Goal: Task Accomplishment & Management: Manage account settings

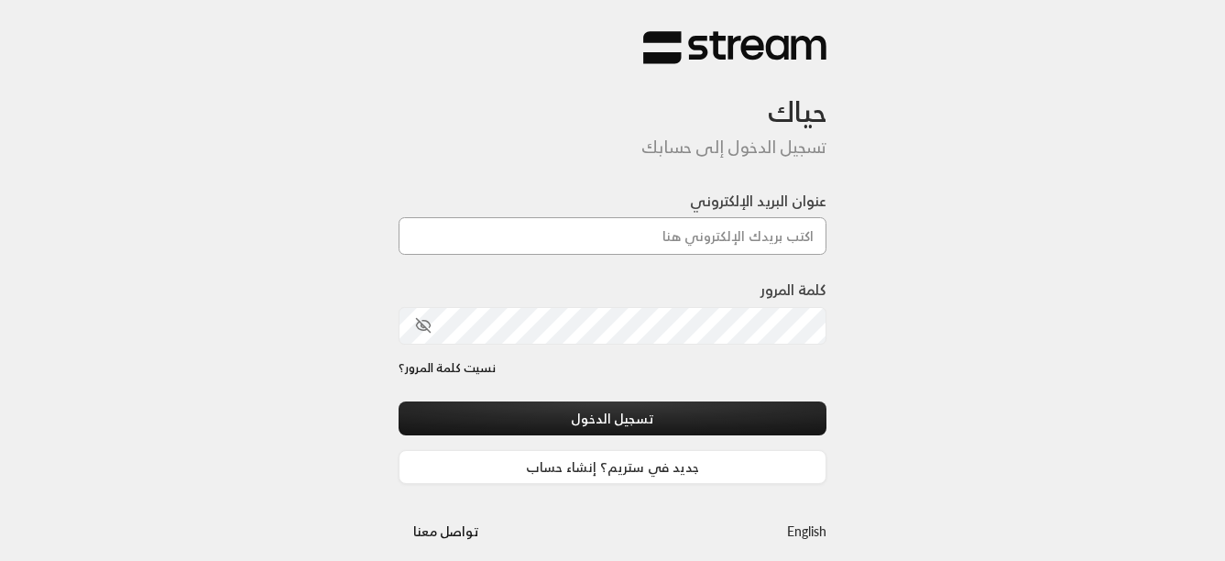
click at [711, 228] on input "عنوان البريد الإلكتروني" at bounding box center [613, 236] width 429 height 38
type input "[EMAIL_ADDRESS][DOMAIN_NAME]"
click at [424, 323] on icon "toggle password visibility" at bounding box center [423, 325] width 16 height 16
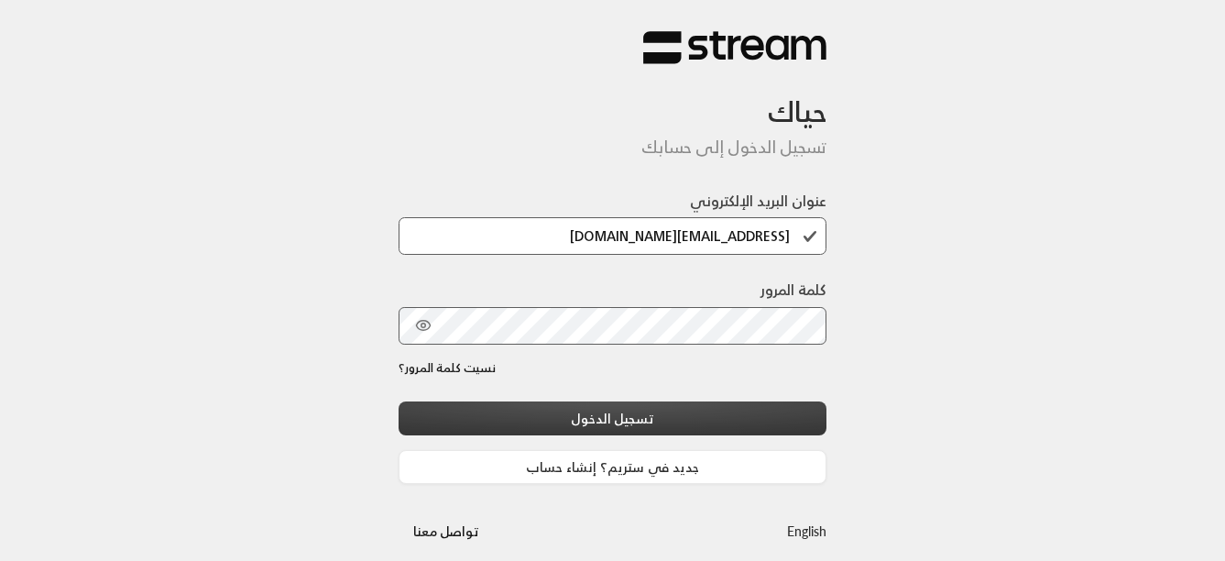
click at [623, 417] on button "تسجيل الدخول" at bounding box center [613, 418] width 429 height 34
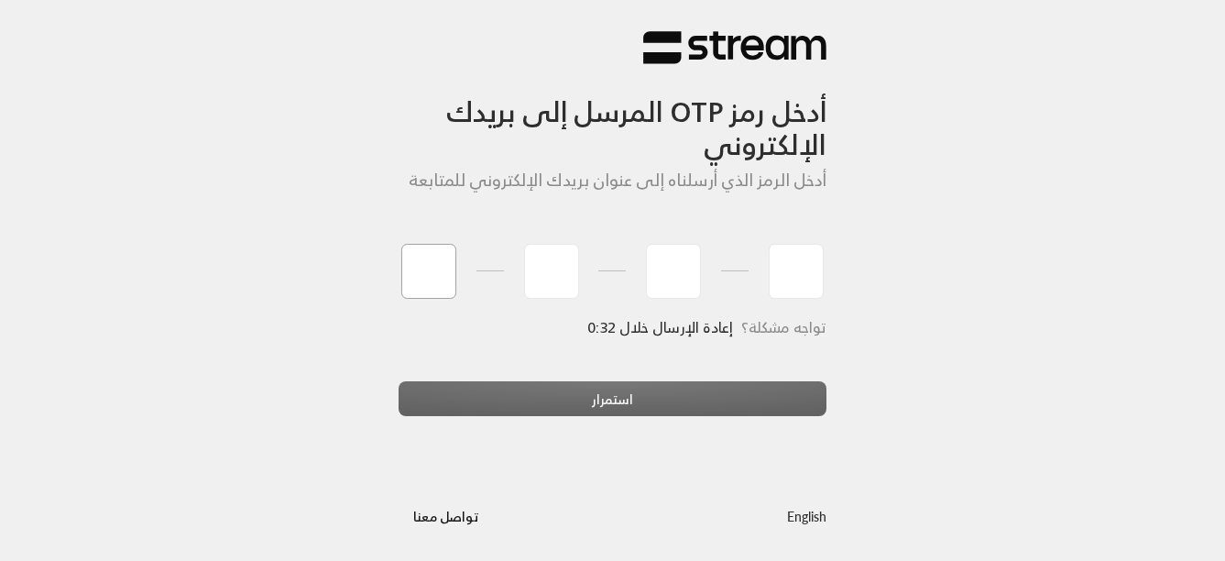
type input "4"
type input "5"
type input "9"
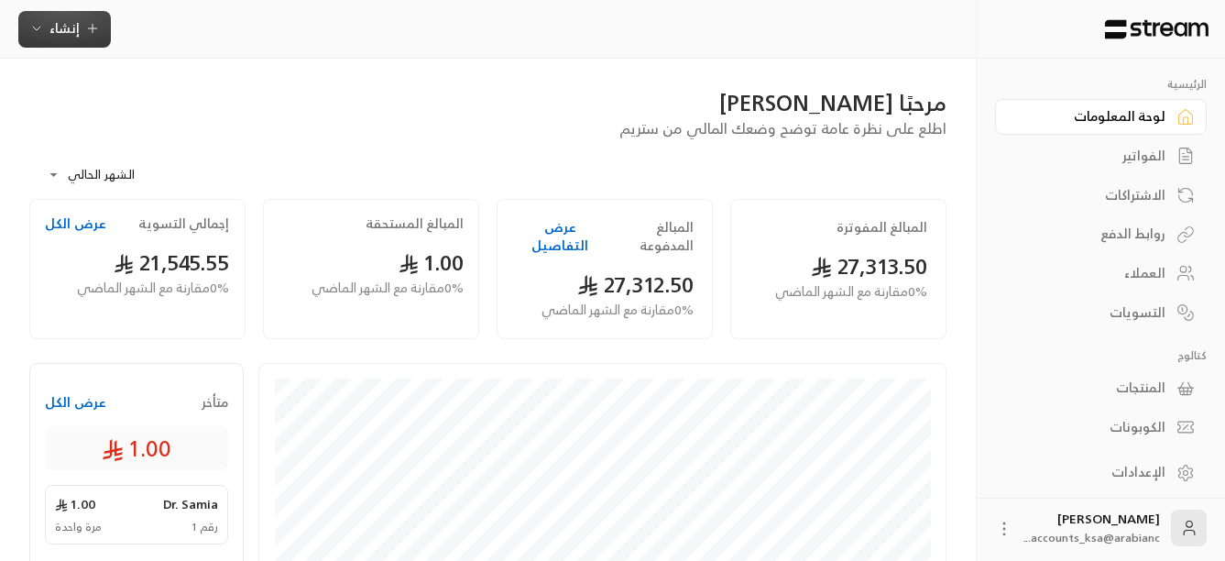
click at [34, 30] on icon "button" at bounding box center [36, 28] width 15 height 15
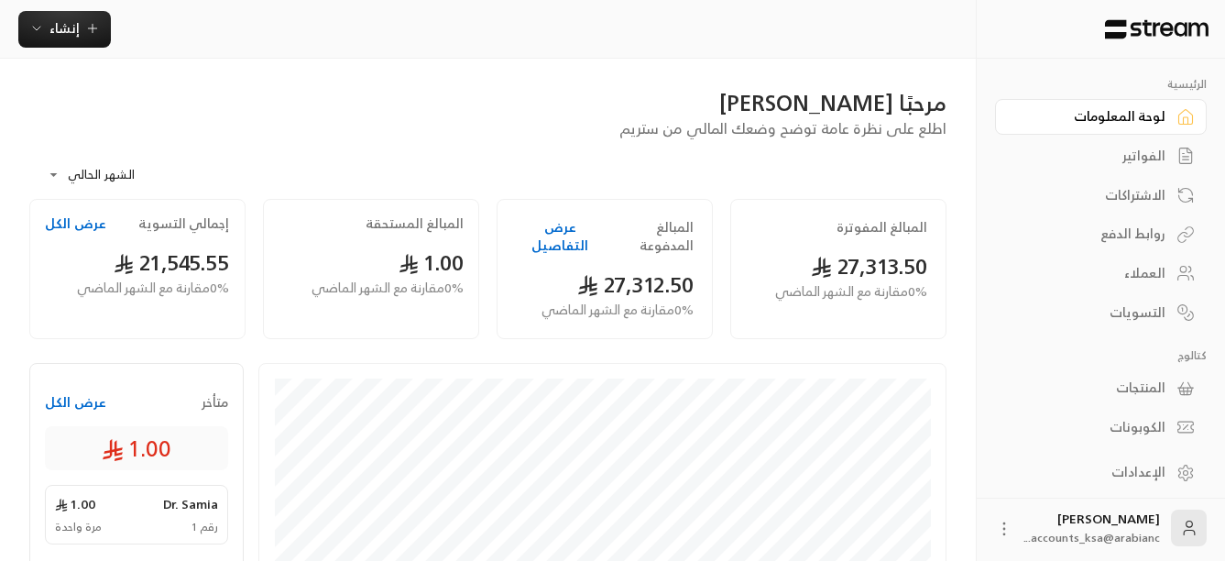
click at [1139, 152] on div "الفواتير" at bounding box center [1092, 156] width 148 height 18
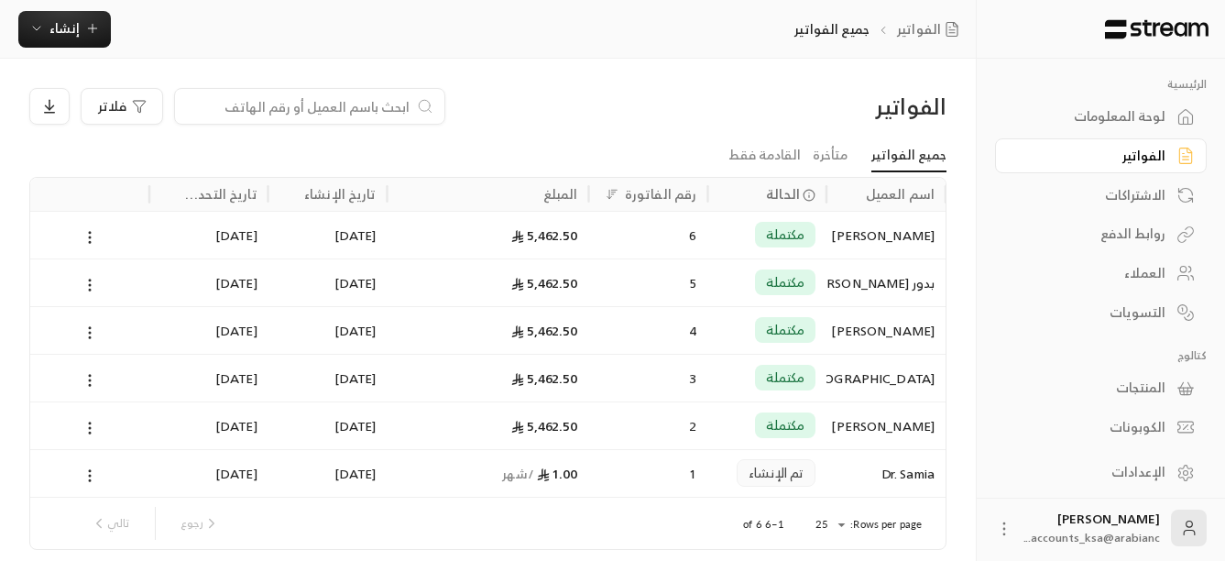
click at [1140, 195] on div "الاشتراكات" at bounding box center [1092, 195] width 148 height 18
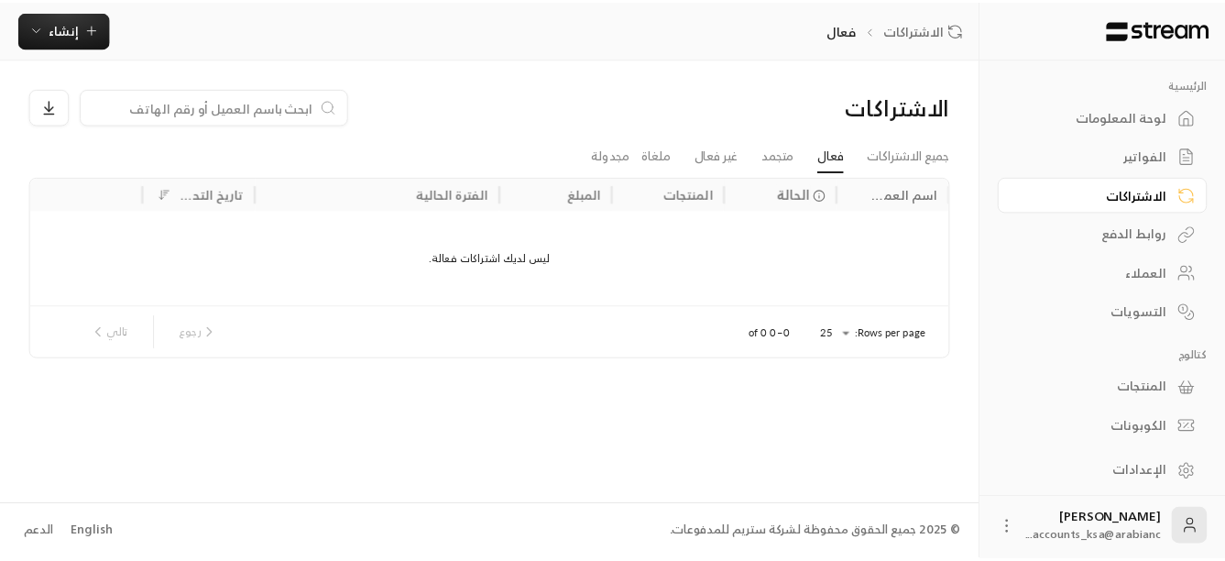
scroll to position [4, 0]
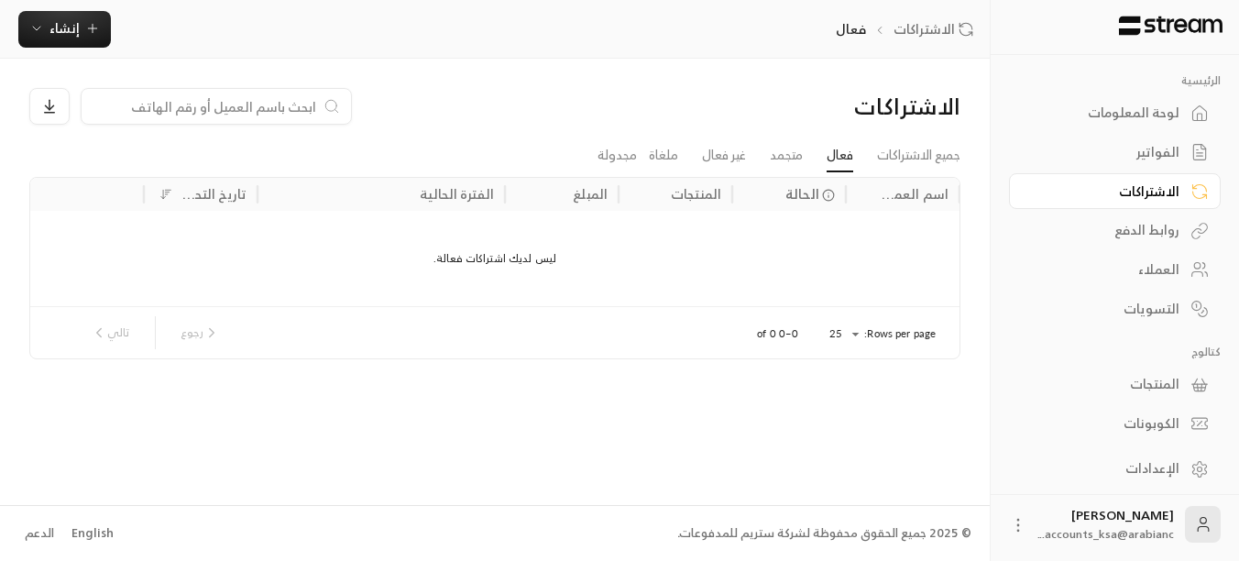
click at [1021, 531] on icon at bounding box center [1018, 525] width 18 height 18
click at [1132, 520] on div at bounding box center [619, 280] width 1239 height 561
click at [1163, 113] on div "لوحة المعلومات" at bounding box center [1106, 113] width 148 height 18
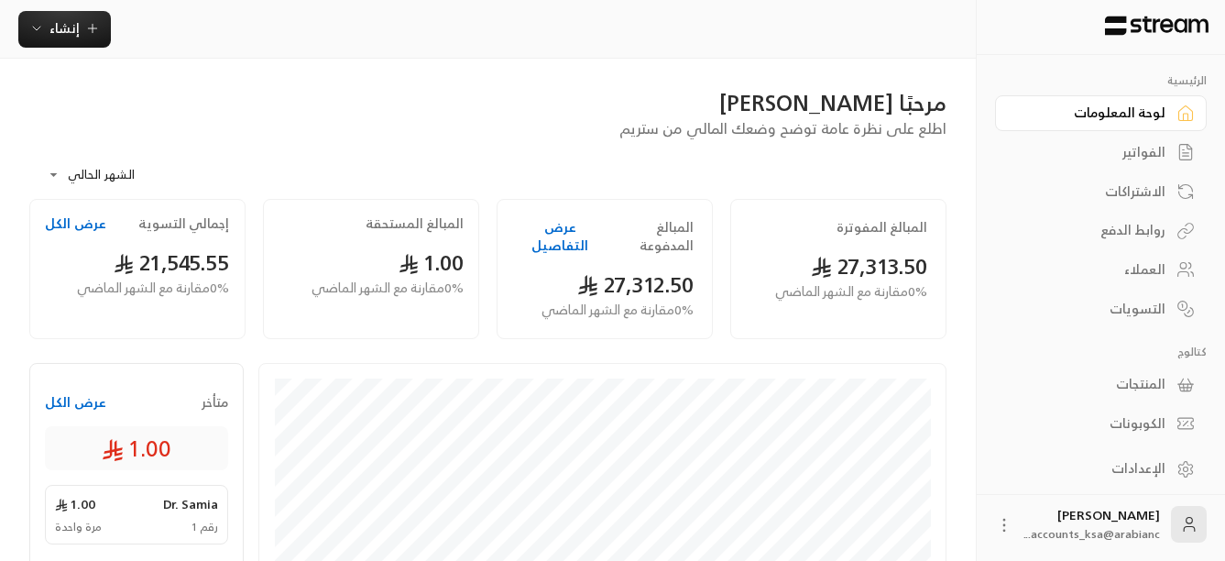
click at [544, 219] on button "عرض التفاصيل" at bounding box center [560, 236] width 88 height 37
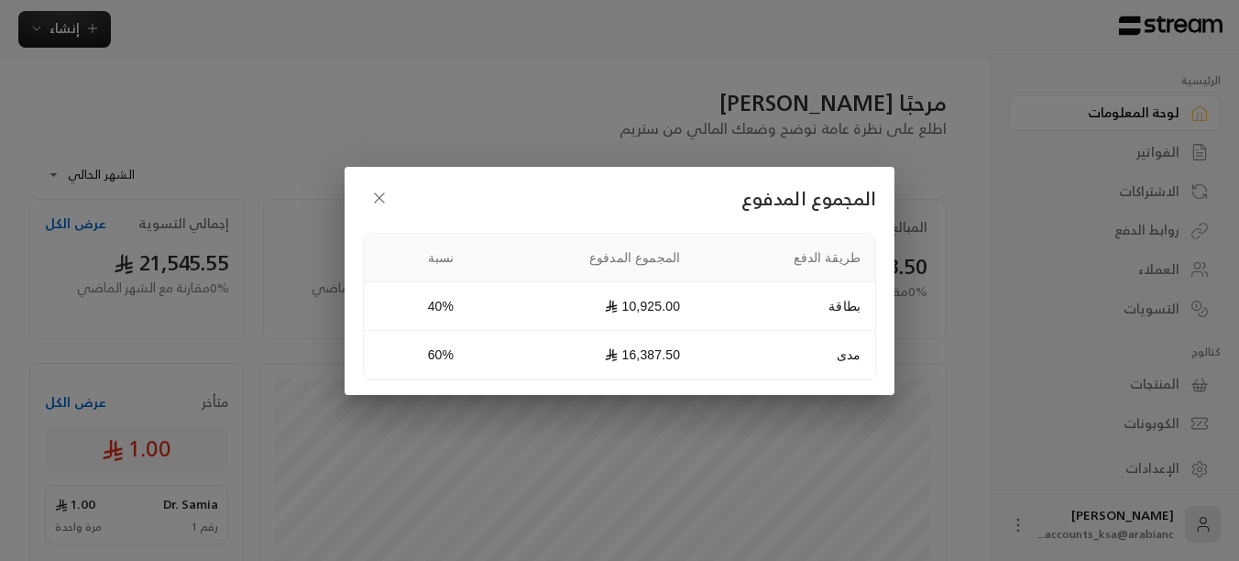
click at [385, 193] on icon "button" at bounding box center [379, 198] width 18 height 18
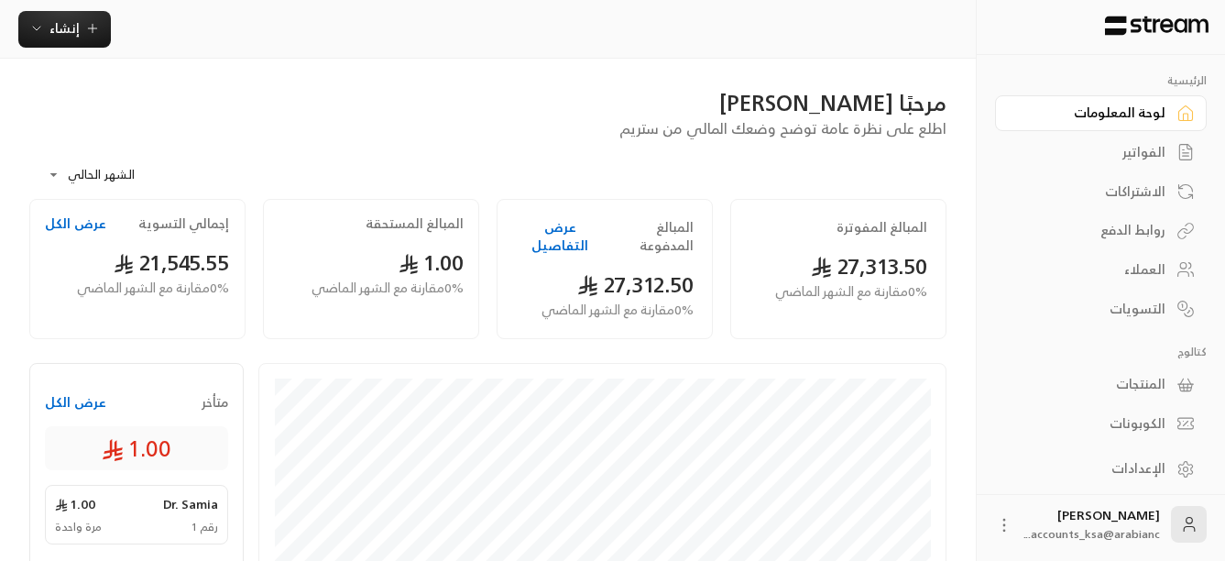
click at [1149, 262] on div "العملاء" at bounding box center [1092, 269] width 148 height 18
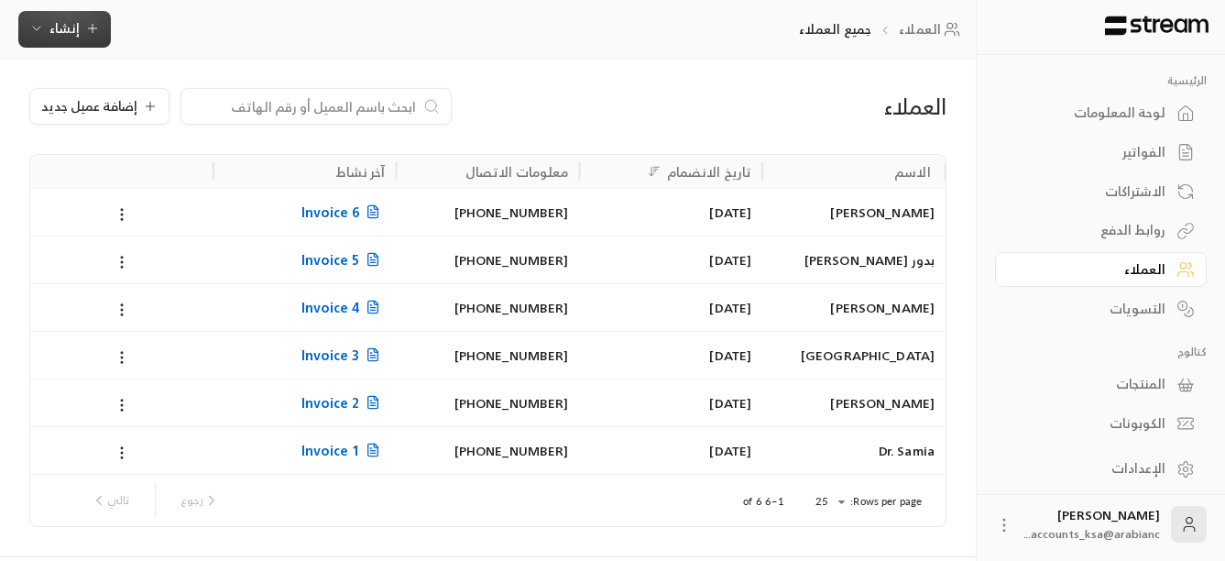
click at [65, 32] on span "إنشاء" at bounding box center [64, 27] width 30 height 23
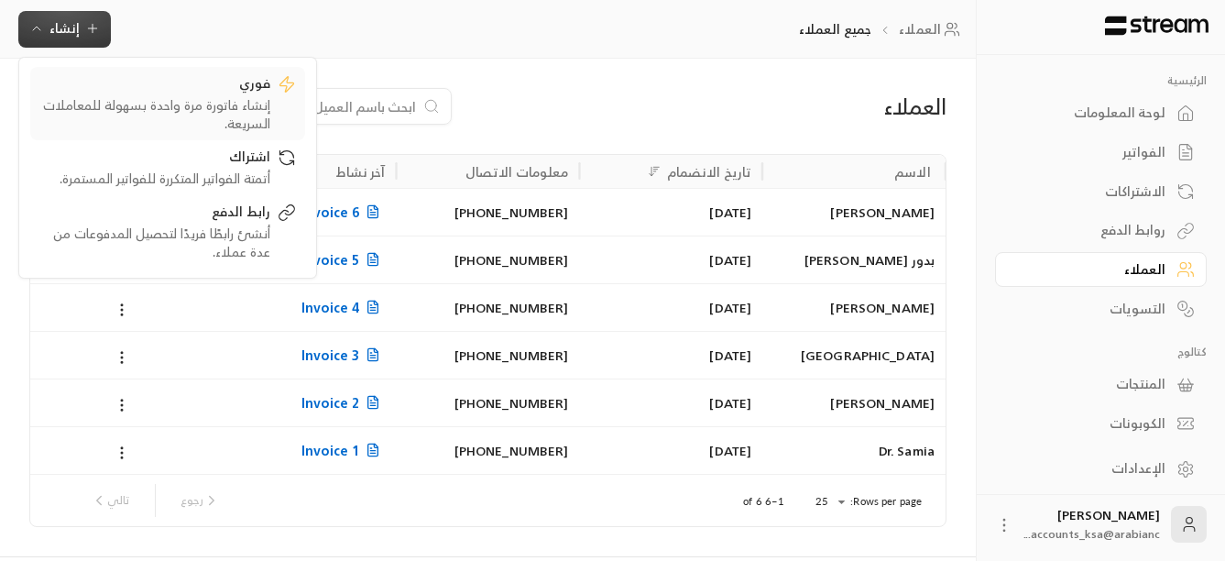
click at [190, 107] on div "إنشاء فاتورة مرة واحدة بسهولة للمعاملات السريعة." at bounding box center [154, 114] width 231 height 37
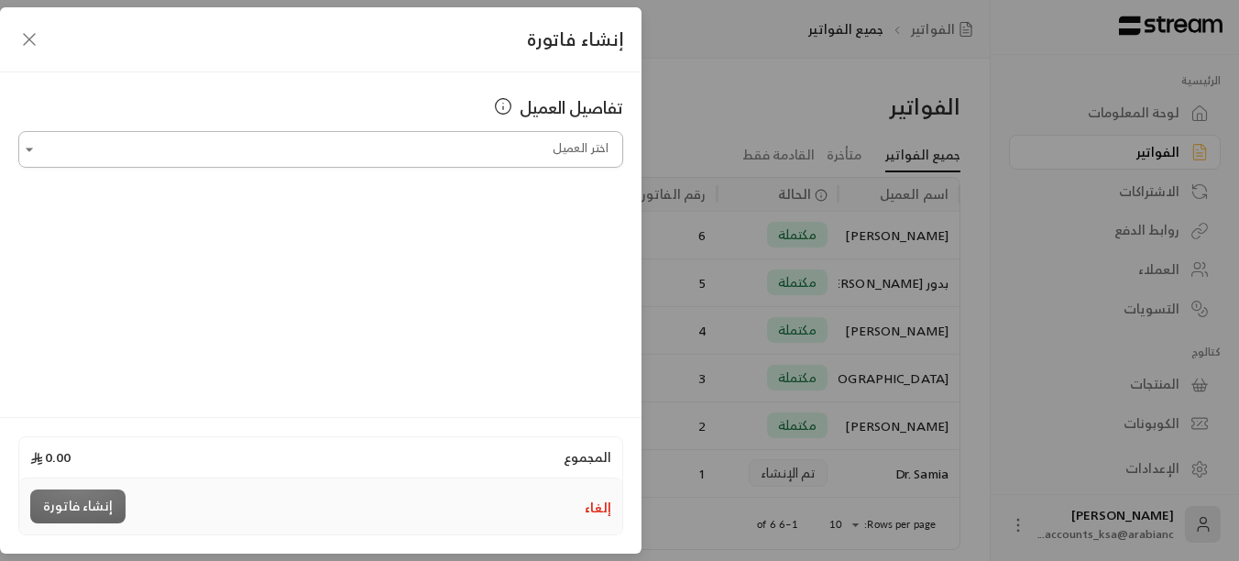
click at [127, 158] on input "اختر العميل" at bounding box center [320, 150] width 605 height 32
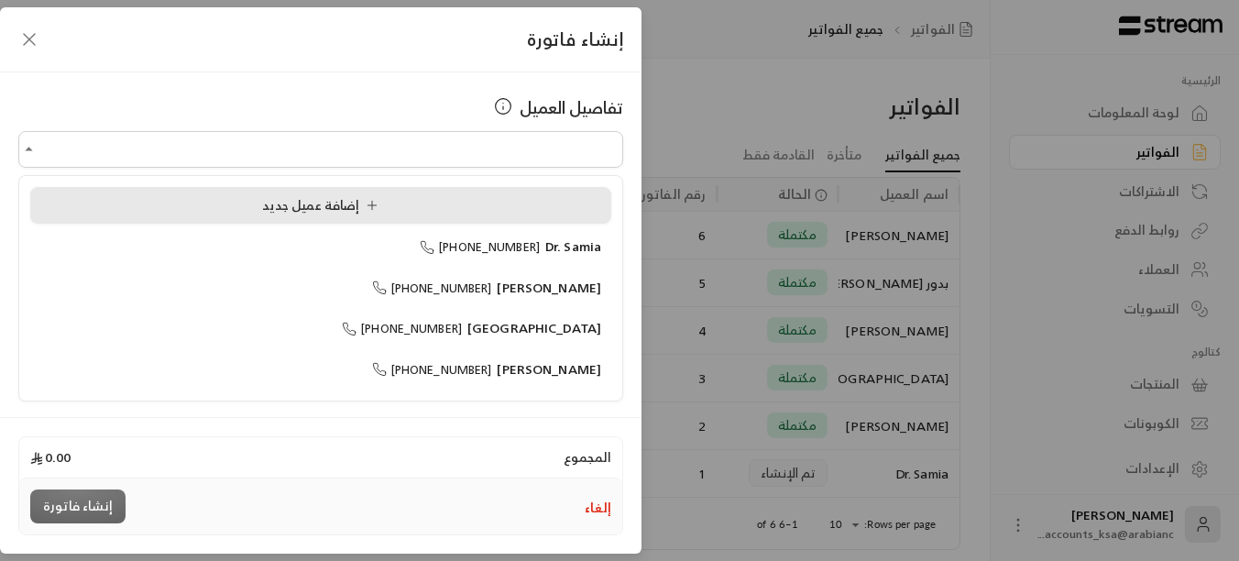
click at [314, 220] on li "إضافة عميل جديد" at bounding box center [320, 205] width 581 height 37
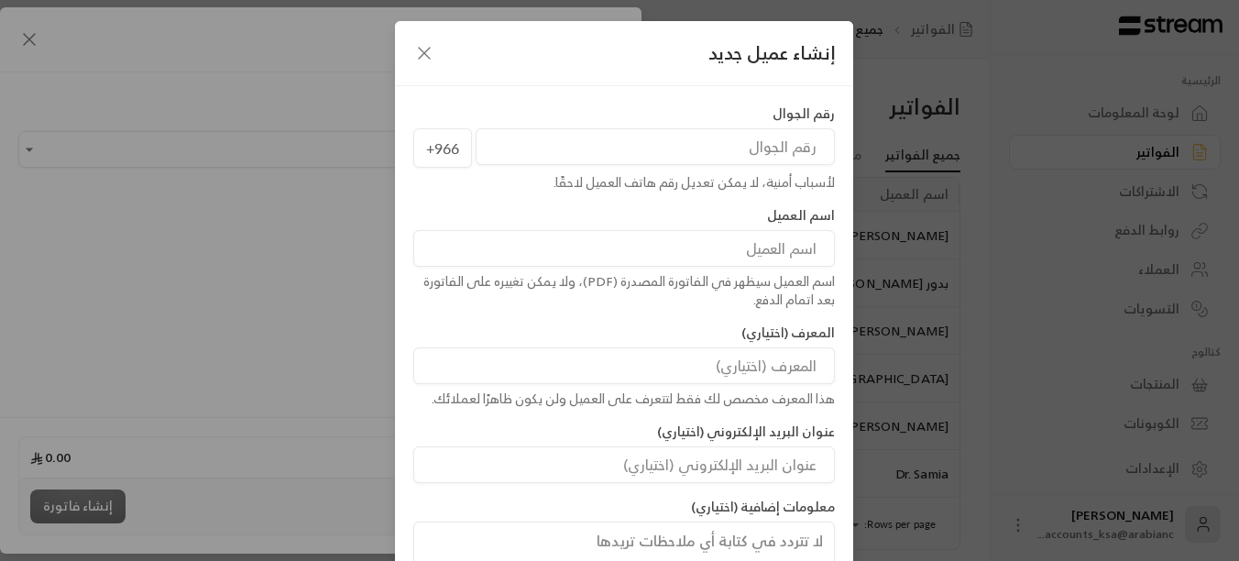
click at [434, 49] on icon "button" at bounding box center [424, 53] width 22 height 22
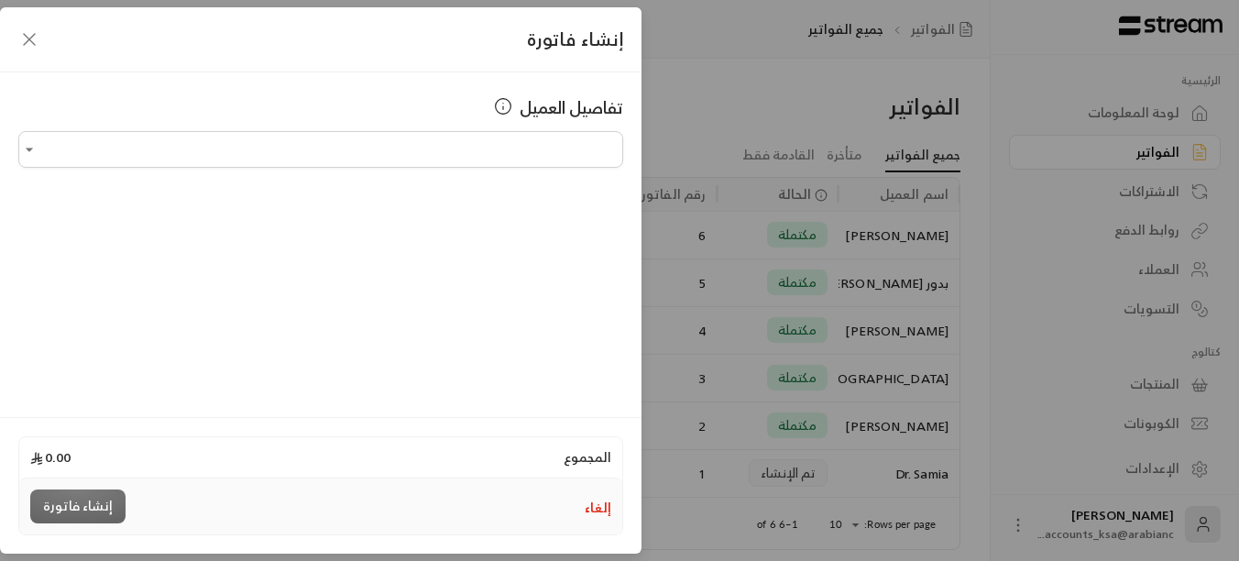
click at [30, 47] on icon "button" at bounding box center [29, 39] width 22 height 22
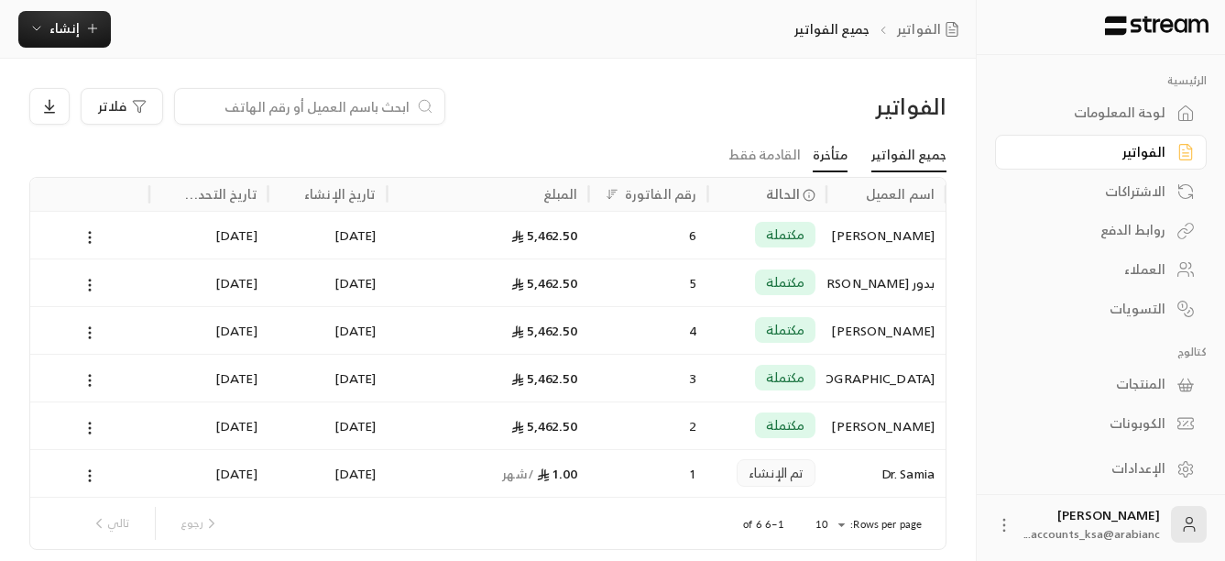
click at [839, 158] on link "متأخرة" at bounding box center [830, 155] width 35 height 33
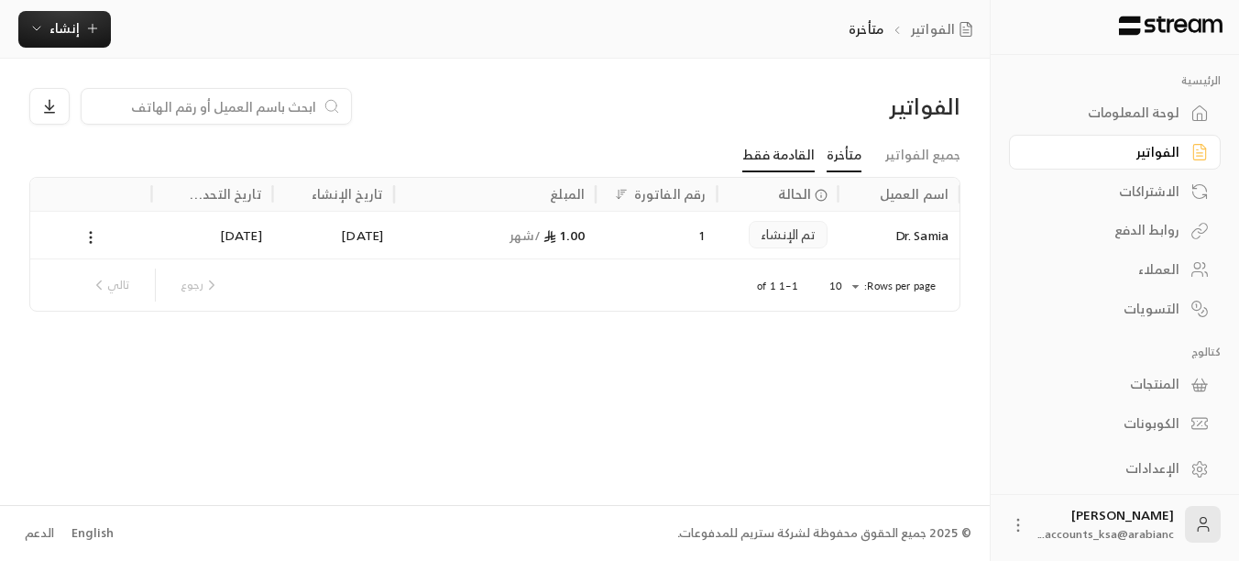
click at [806, 160] on link "القادمة فقط" at bounding box center [778, 155] width 72 height 33
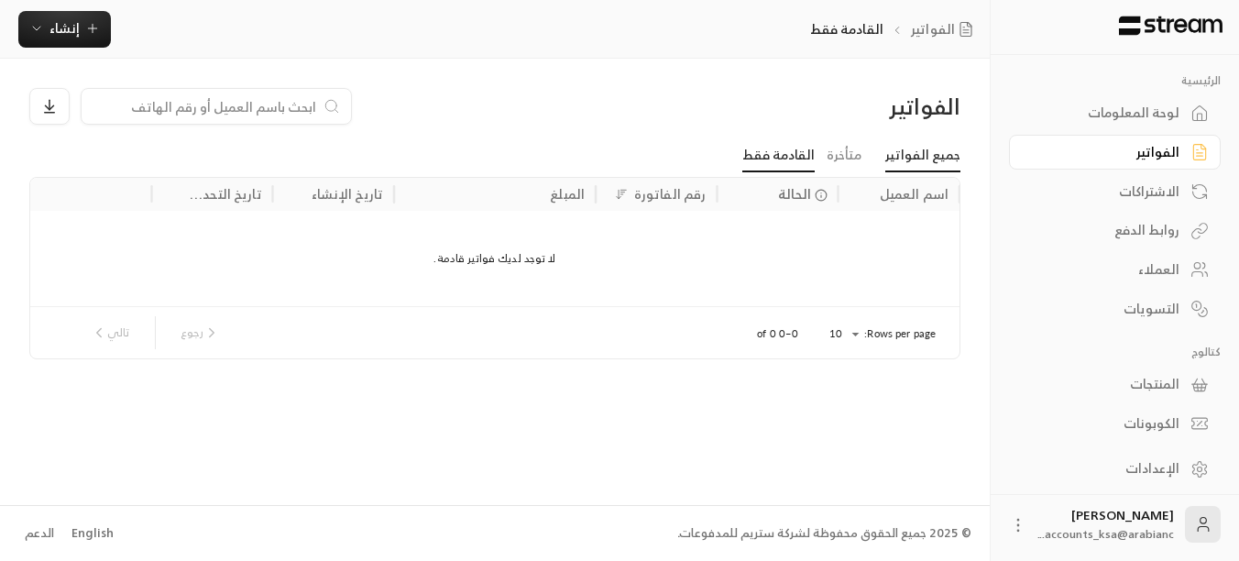
click at [933, 146] on link "جميع الفواتير" at bounding box center [922, 155] width 75 height 33
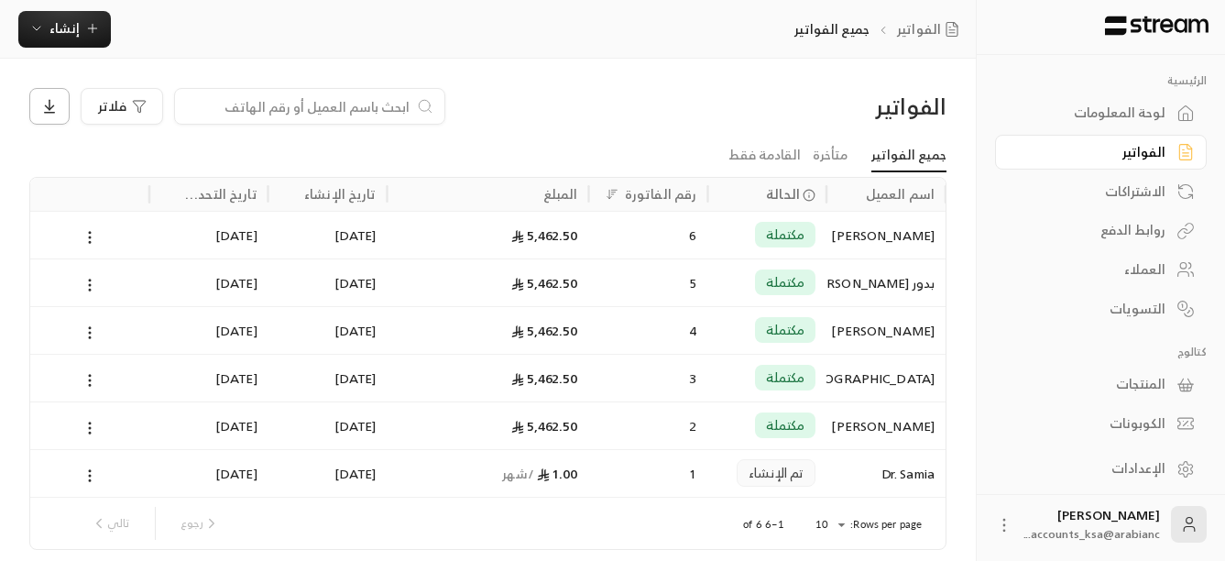
click at [42, 117] on button at bounding box center [49, 106] width 40 height 37
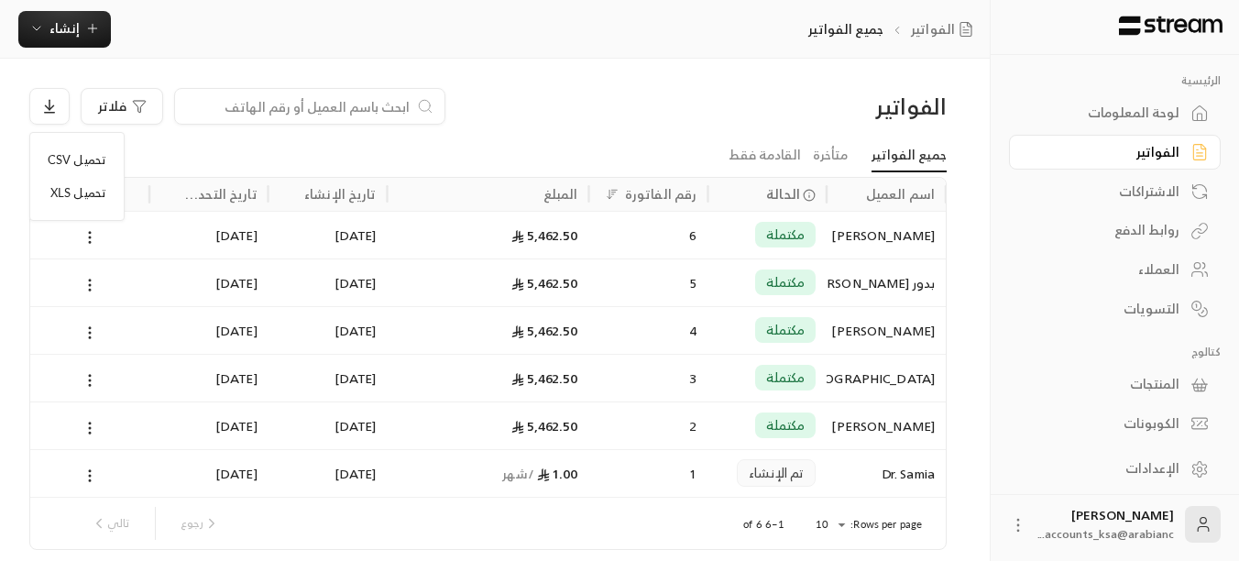
click at [561, 111] on div at bounding box center [619, 280] width 1239 height 561
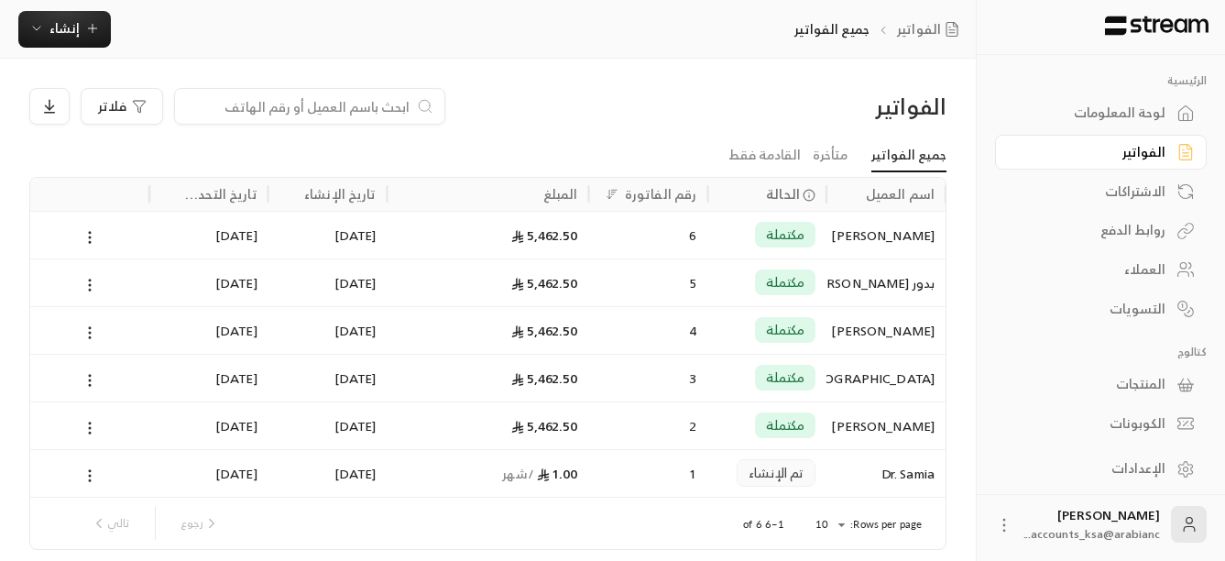
click at [1134, 377] on div "المنتجات" at bounding box center [1092, 384] width 148 height 18
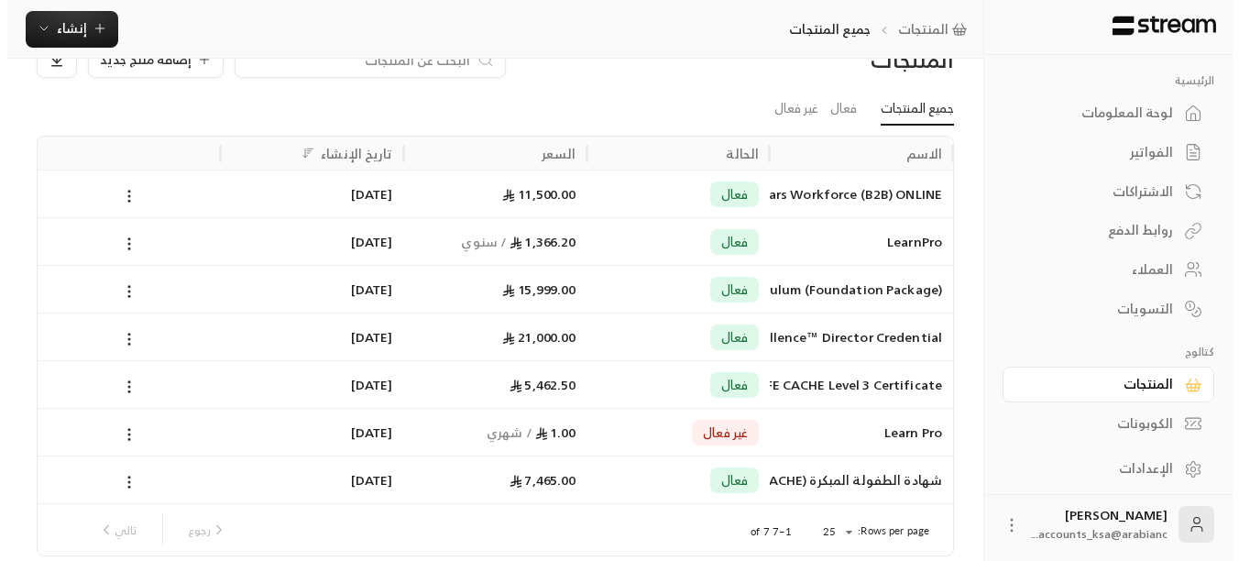
scroll to position [92, 0]
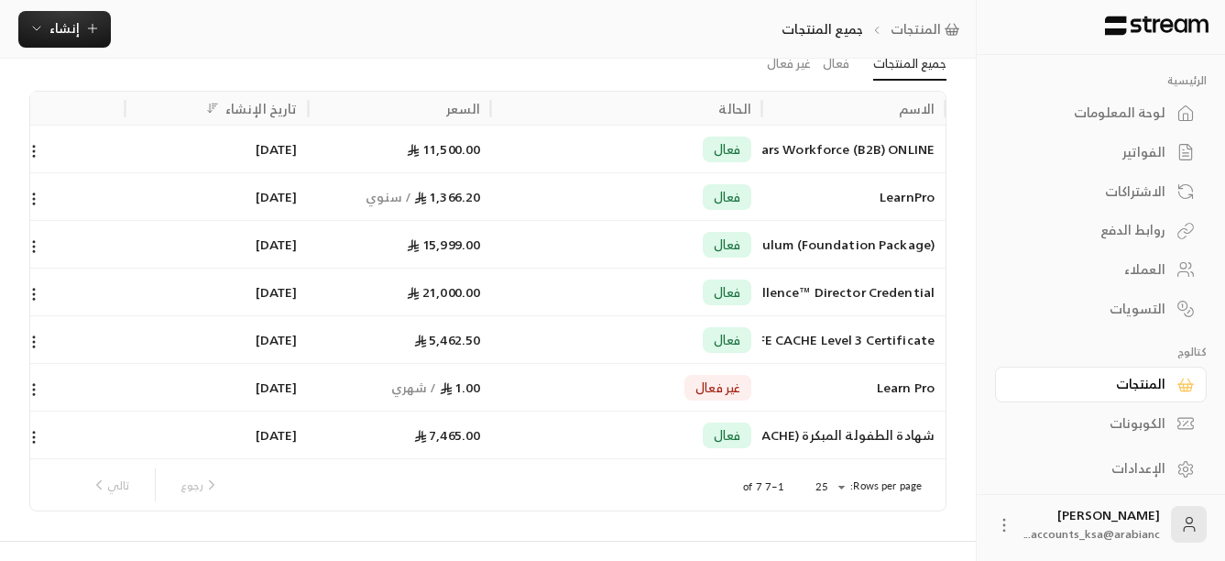
drag, startPoint x: 764, startPoint y: 109, endPoint x: 776, endPoint y: 110, distance: 11.9
click at [776, 110] on div "الاسم الحالة السعر تاريخ الإنشاء" at bounding box center [443, 108] width 1003 height 33
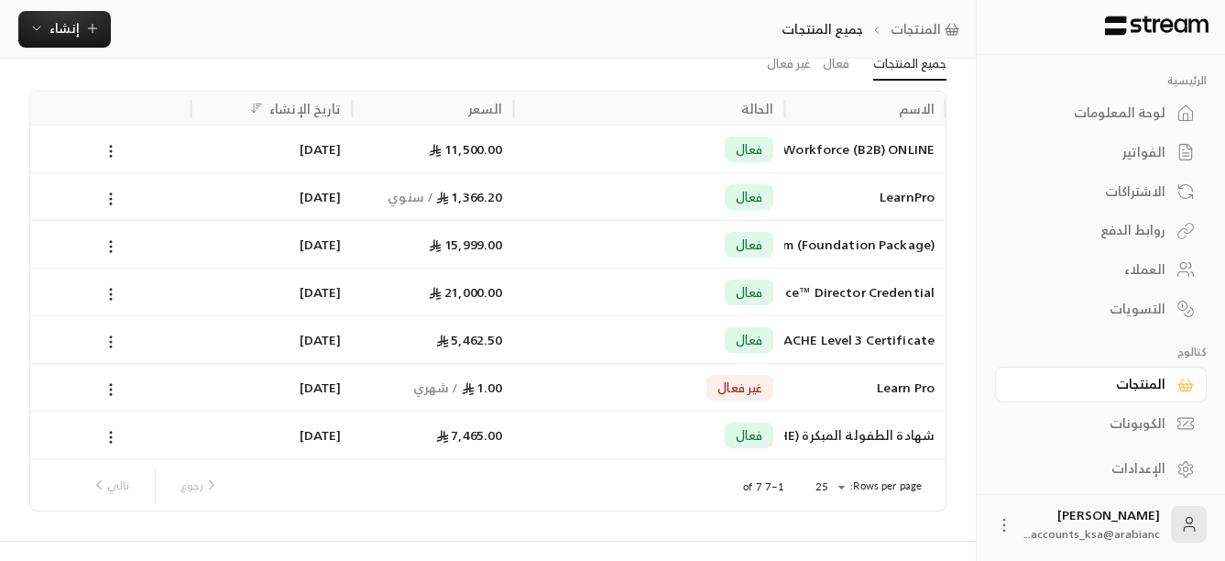
click at [115, 341] on icon at bounding box center [111, 341] width 16 height 16
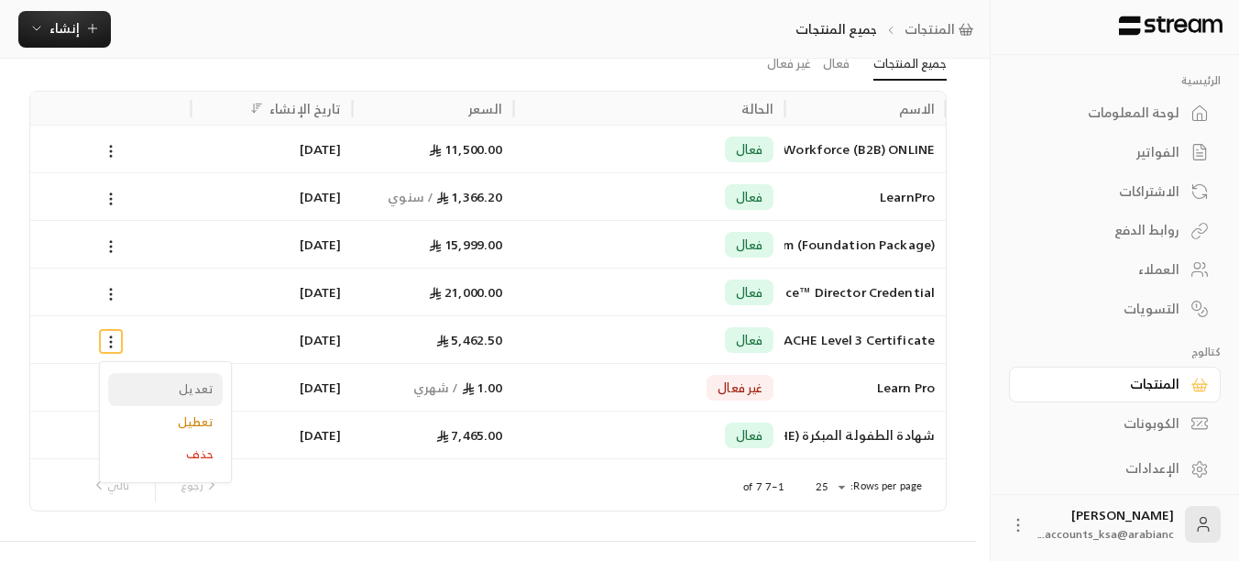
click at [191, 386] on li "تعديل" at bounding box center [165, 389] width 115 height 33
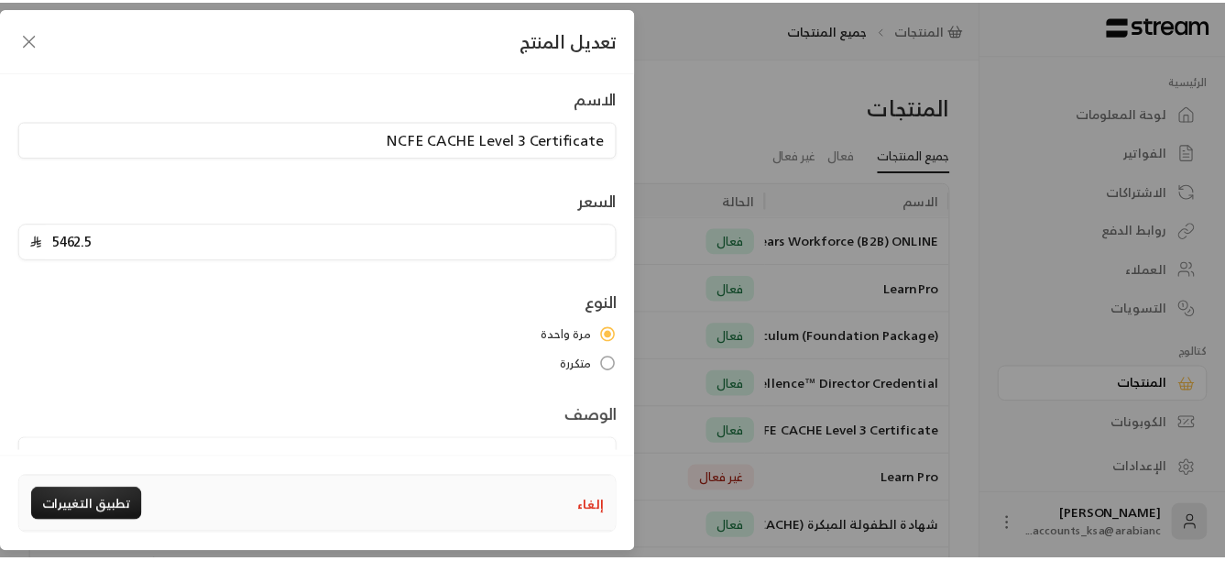
scroll to position [0, 0]
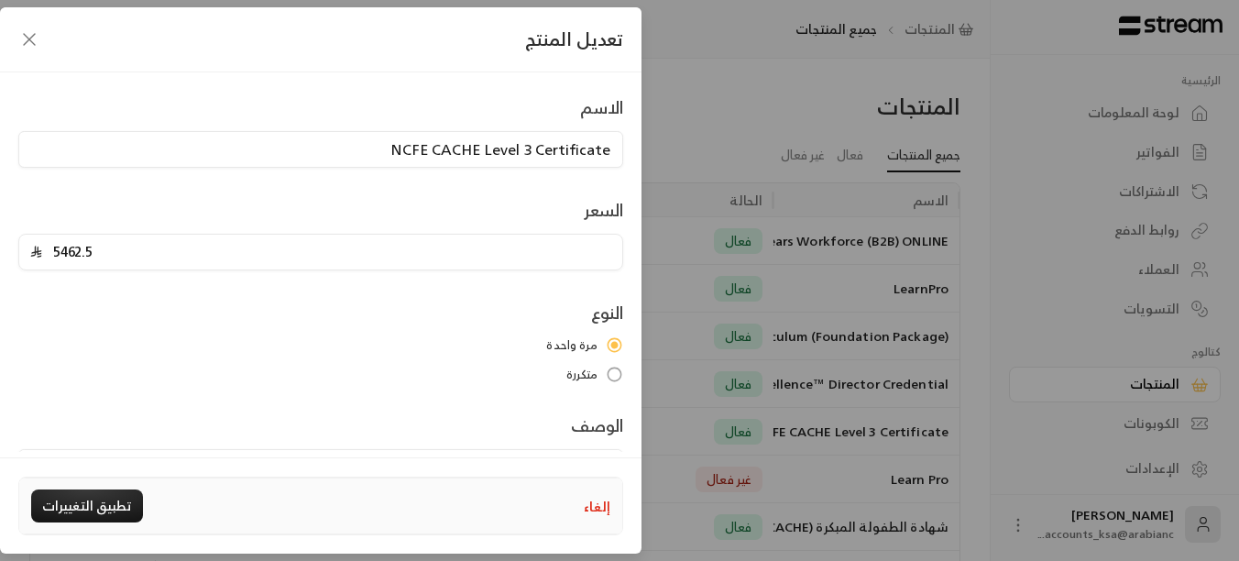
click at [22, 40] on icon "button" at bounding box center [29, 39] width 22 height 22
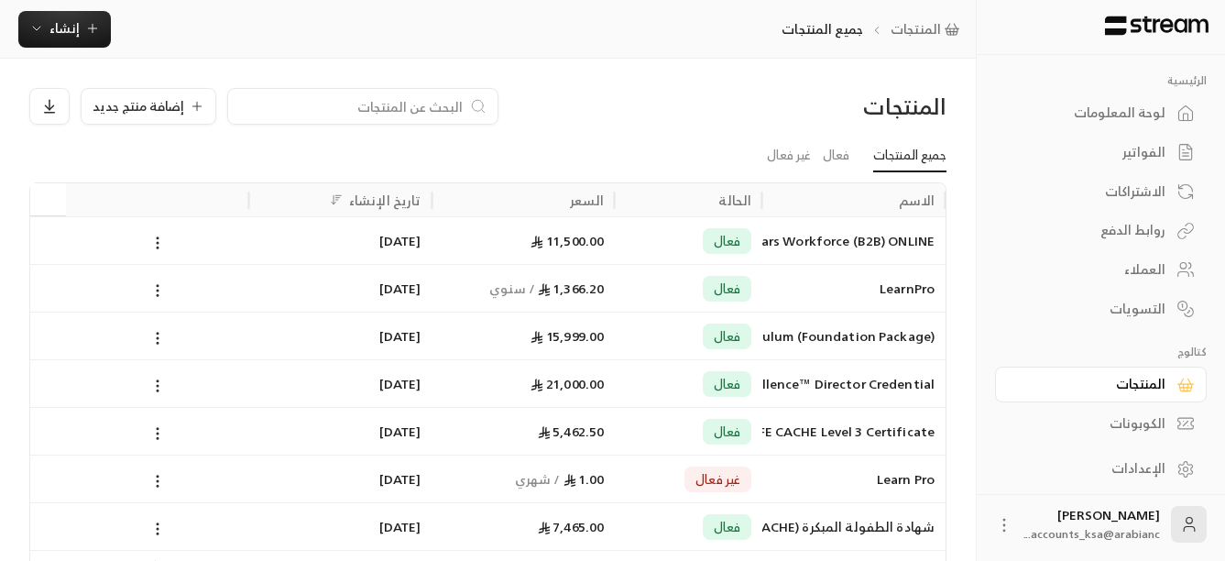
drag, startPoint x: 762, startPoint y: 213, endPoint x: 740, endPoint y: 212, distance: 22.0
click at [740, 212] on div "الحالة" at bounding box center [689, 199] width 148 height 33
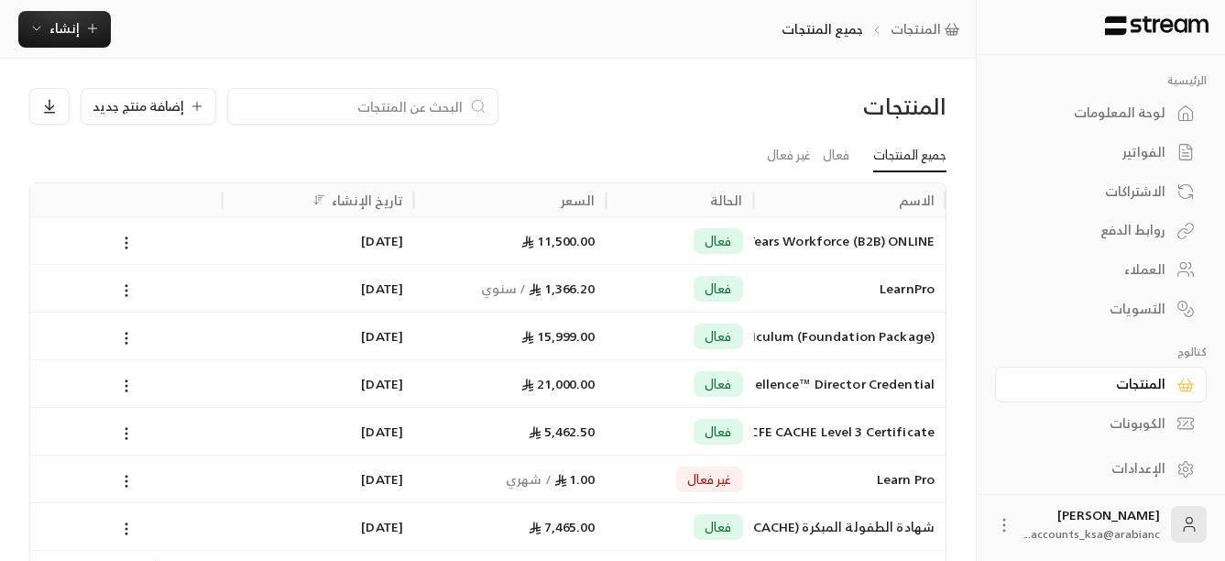
click at [816, 194] on div "الاسم" at bounding box center [850, 199] width 170 height 33
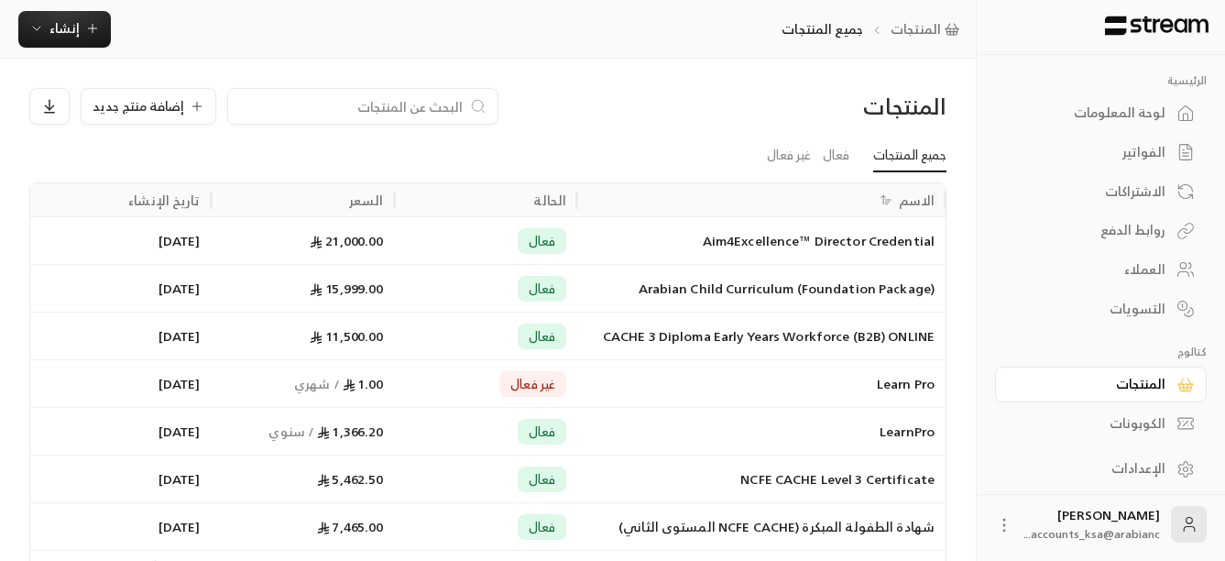
drag, startPoint x: 944, startPoint y: 202, endPoint x: 962, endPoint y: 204, distance: 18.4
click at [962, 204] on div "المنتجات إضافة منتج جديد جميع المنتجات فعال غير فعال الاسم الحالة السعر تاريخ ا…" at bounding box center [488, 346] width 976 height 574
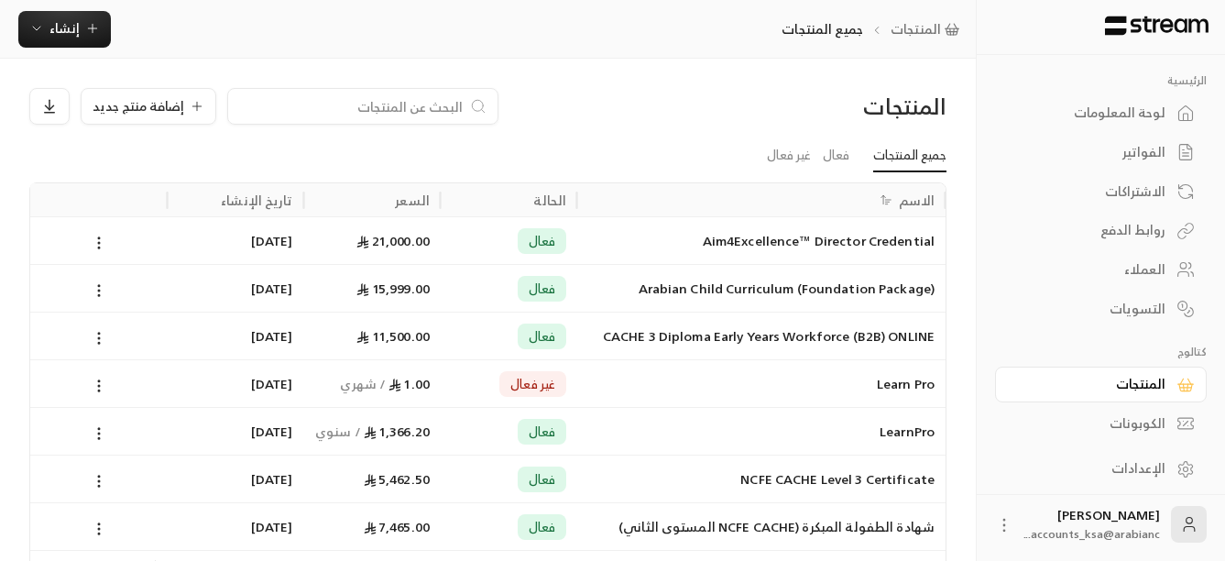
click at [1009, 525] on icon at bounding box center [1004, 525] width 18 height 18
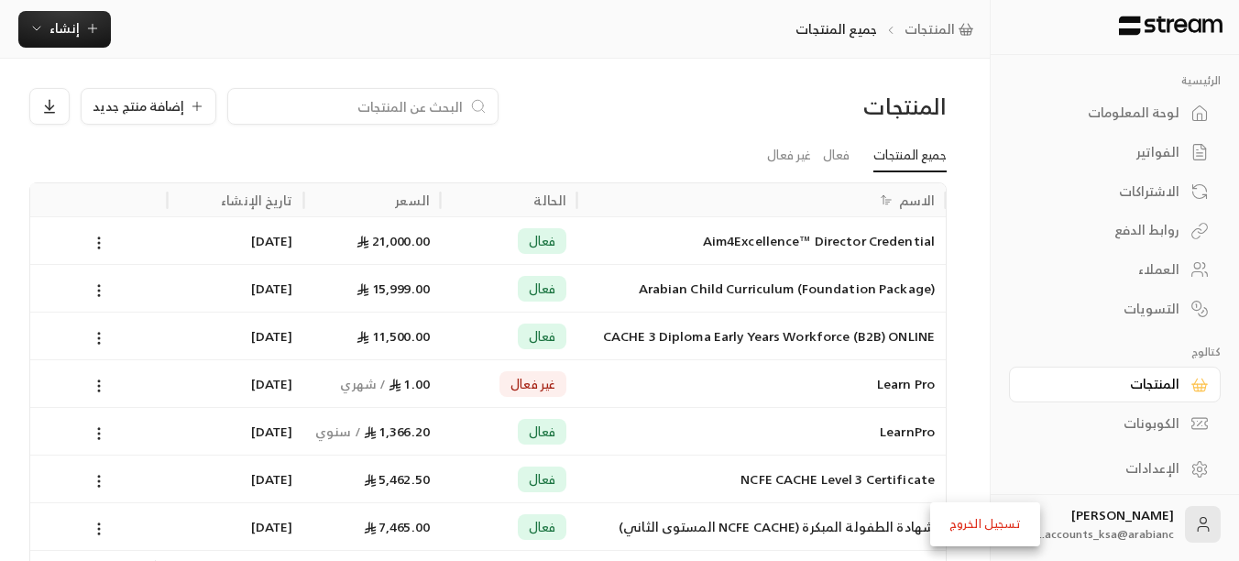
click at [990, 525] on li "تسجيل الخروج" at bounding box center [985, 523] width 101 height 29
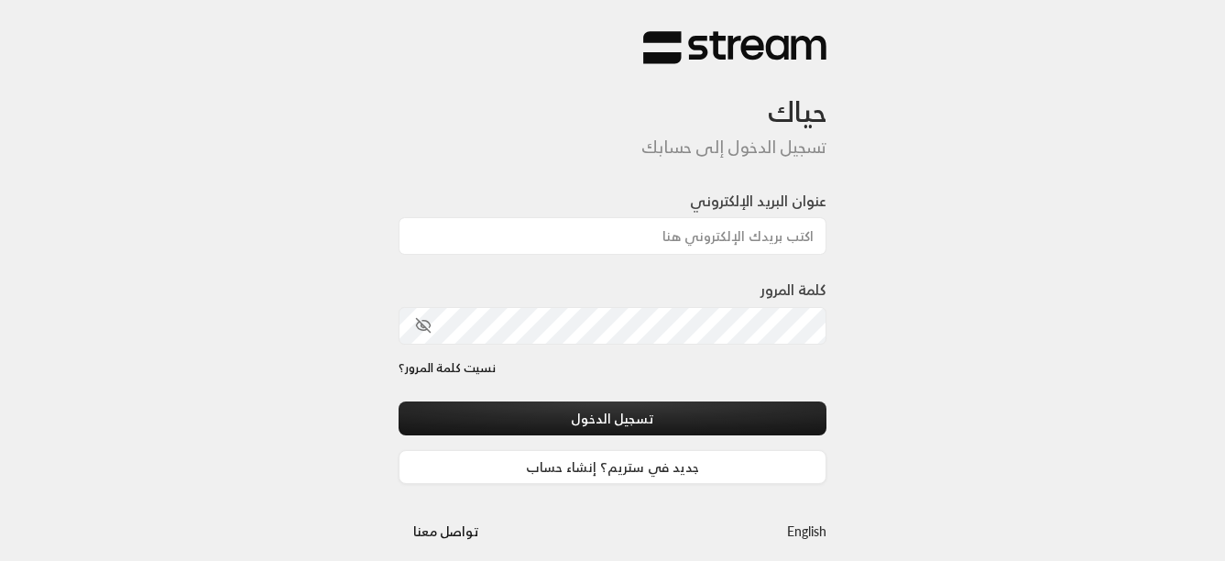
scroll to position [17, 0]
